Goal: Navigation & Orientation: Go to known website

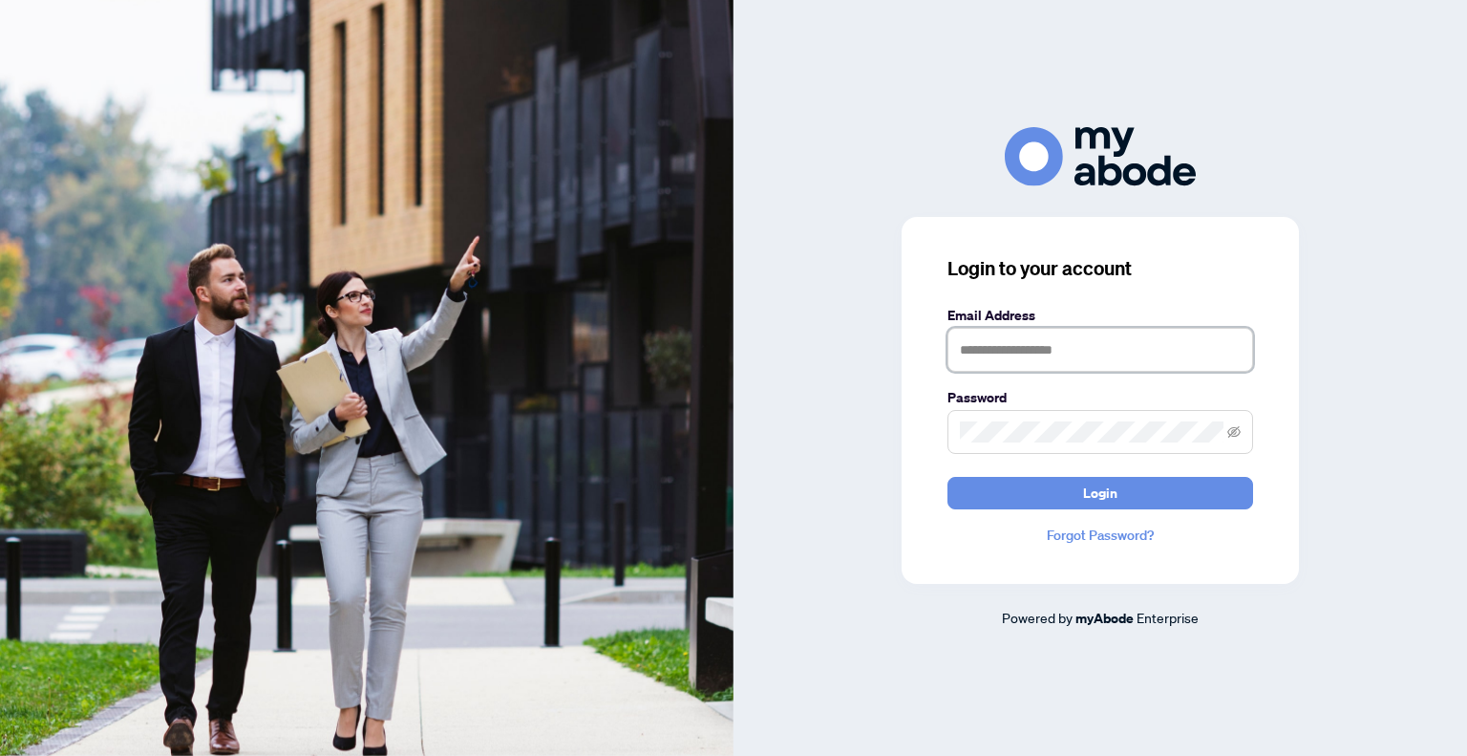
type input "**********"
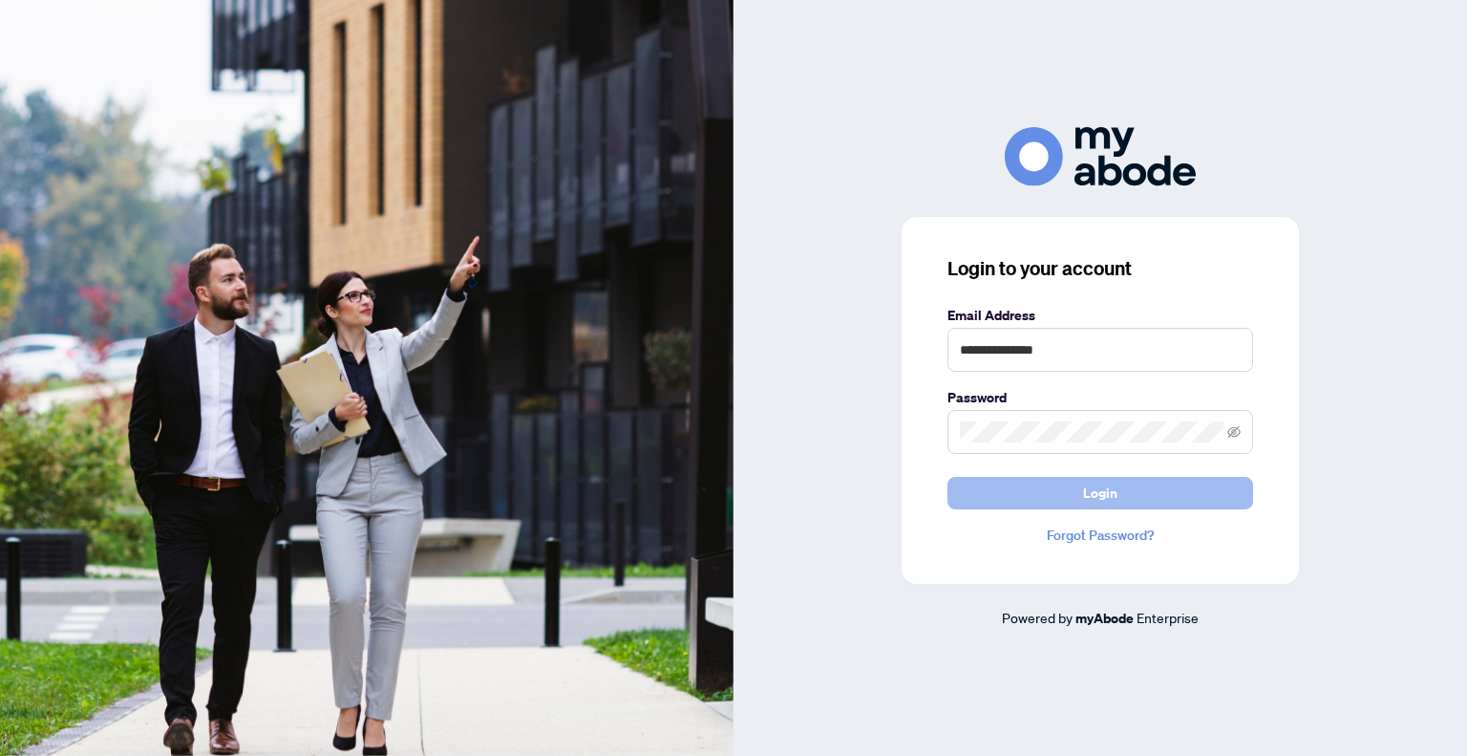
click at [1158, 505] on button "Login" at bounding box center [1101, 493] width 306 height 32
